Goal: Transaction & Acquisition: Subscribe to service/newsletter

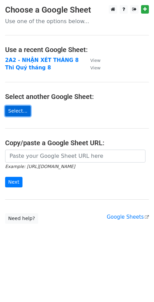
click at [21, 114] on link "Select..." at bounding box center [18, 111] width 26 height 11
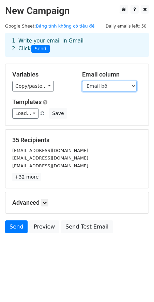
click at [128, 85] on select "Họ và tên Ngữ âm / 5 Từ vựng / 10 Ngữ pháp / 10 Đọc điền/ 5 Đọc đúng sai / 5 Vi…" at bounding box center [109, 86] width 54 height 11
click at [37, 78] on div "Variables Copy/paste... {{Họ và tên}} {{Ngữ âm / 5}} {{Từ vựng / 10}} {{Ngữ phá…" at bounding box center [42, 81] width 70 height 21
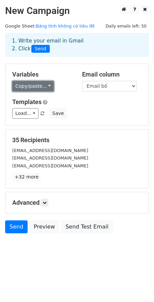
click at [40, 90] on link "Copy/paste..." at bounding box center [33, 86] width 42 height 11
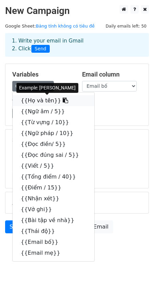
click at [63, 100] on icon at bounding box center [65, 100] width 5 height 5
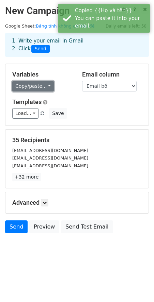
click at [29, 87] on link "Copy/paste..." at bounding box center [33, 86] width 42 height 11
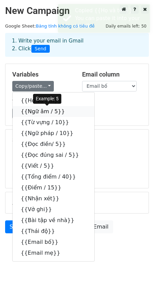
click at [43, 111] on link "{{Ngữ âm / 5}}" at bounding box center [54, 111] width 82 height 11
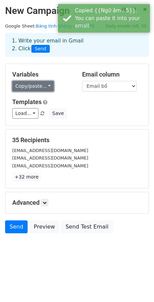
click at [34, 87] on link "Copy/paste..." at bounding box center [33, 86] width 42 height 11
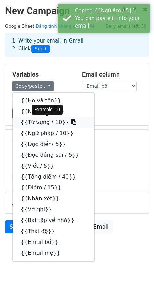
click at [36, 122] on link "{{Từ vựng / 10}}" at bounding box center [54, 122] width 82 height 11
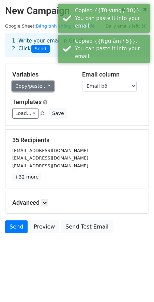
click at [33, 89] on link "Copy/paste..." at bounding box center [33, 86] width 42 height 11
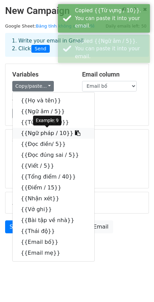
click at [38, 132] on link "{{Ngữ pháp / 10}}" at bounding box center [54, 133] width 82 height 11
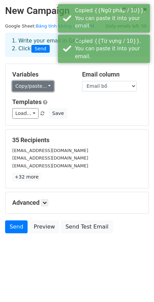
click at [36, 85] on link "Copy/paste..." at bounding box center [33, 86] width 42 height 11
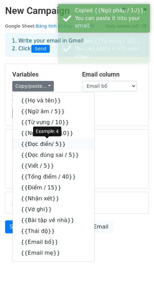
click at [35, 144] on link "{{Đọc điền/ 5}}" at bounding box center [54, 144] width 82 height 11
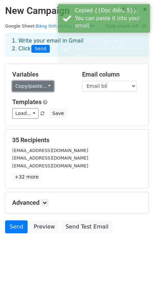
click at [29, 91] on link "Copy/paste..." at bounding box center [33, 86] width 42 height 11
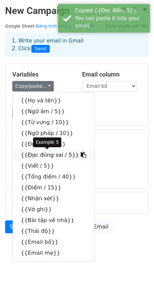
click at [40, 155] on link "{{Đọc đúng sai / 5}}" at bounding box center [54, 155] width 82 height 11
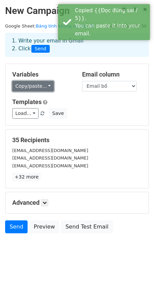
click at [43, 86] on link "Copy/paste..." at bounding box center [33, 86] width 42 height 11
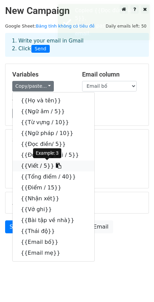
click at [32, 167] on link "{{Viết / 5}}" at bounding box center [54, 166] width 82 height 11
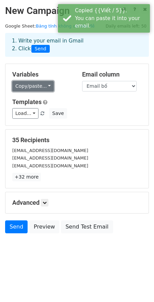
click at [26, 87] on link "Copy/paste..." at bounding box center [33, 86] width 42 height 11
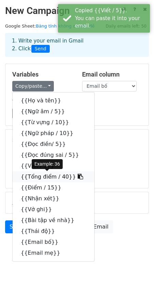
click at [39, 181] on link "{{Tổng điểm / 40}}" at bounding box center [54, 177] width 82 height 11
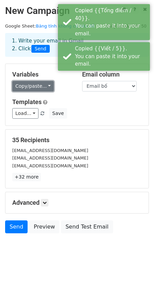
click at [29, 89] on link "Copy/paste..." at bounding box center [33, 86] width 42 height 11
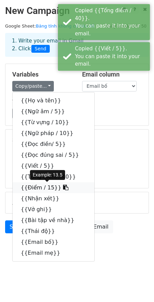
click at [36, 188] on link "{{Điểm / 15}}" at bounding box center [54, 188] width 82 height 11
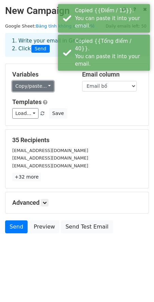
click at [37, 87] on link "Copy/paste..." at bounding box center [33, 86] width 42 height 11
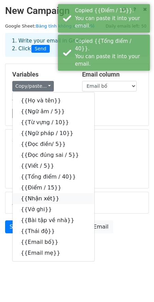
click at [37, 198] on link "{{Nhận xét}}" at bounding box center [54, 198] width 82 height 11
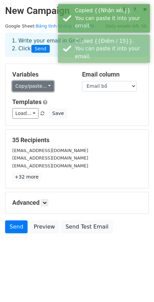
click at [26, 89] on link "Copy/paste..." at bounding box center [33, 86] width 42 height 11
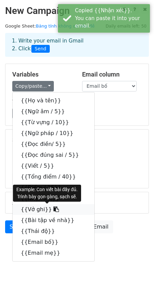
click at [33, 211] on link "{{Vở ghi}}" at bounding box center [54, 209] width 82 height 11
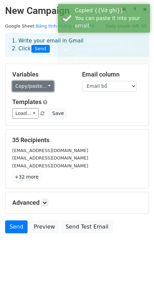
click at [33, 84] on link "Copy/paste..." at bounding box center [33, 86] width 42 height 11
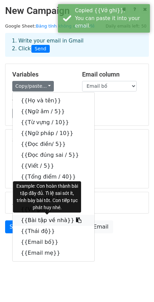
click at [41, 222] on link "{{Bài tập về nhà}}" at bounding box center [54, 220] width 82 height 11
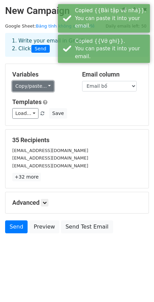
click at [37, 87] on link "Copy/paste..." at bounding box center [33, 86] width 42 height 11
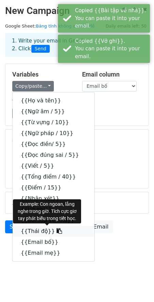
click at [34, 232] on link "{{Thái độ}}" at bounding box center [54, 231] width 82 height 11
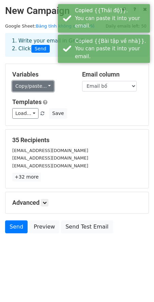
click at [40, 89] on link "Copy/paste..." at bounding box center [33, 86] width 42 height 11
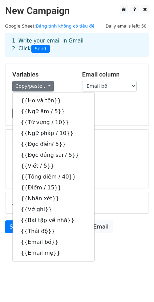
click at [116, 108] on div "Templates Load... No templates saved Save" at bounding box center [77, 108] width 140 height 21
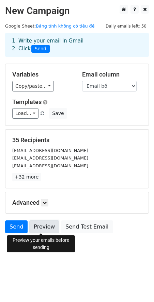
click at [49, 227] on link "Preview" at bounding box center [44, 227] width 30 height 13
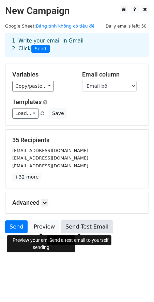
click at [79, 231] on link "Send Test Email" at bounding box center [87, 227] width 52 height 13
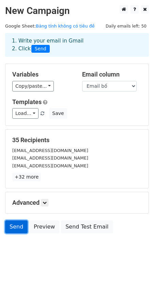
click at [13, 228] on link "Send" at bounding box center [16, 227] width 22 height 13
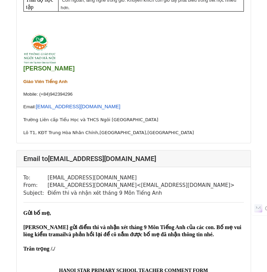
scroll to position [988, 0]
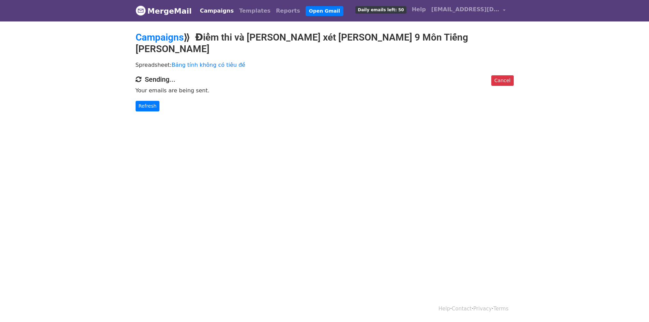
drag, startPoint x: 0, startPoint y: 0, endPoint x: 319, endPoint y: 109, distance: 337.1
click at [319, 109] on body "MergeMail Campaigns Templates Reports Open Gmail Daily emails left: 50 Help phu…" at bounding box center [324, 69] width 649 height 139
click at [148, 101] on link "Refresh" at bounding box center [148, 106] width 24 height 11
